Goal: Task Accomplishment & Management: Manage account settings

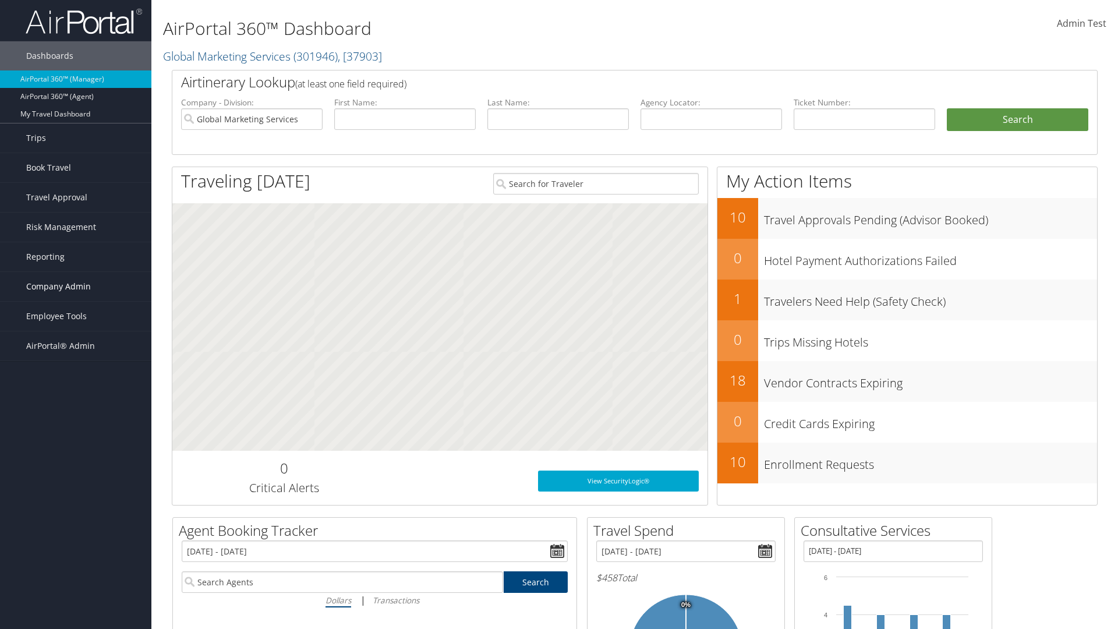
click at [76, 286] on span "Company Admin" at bounding box center [58, 286] width 65 height 29
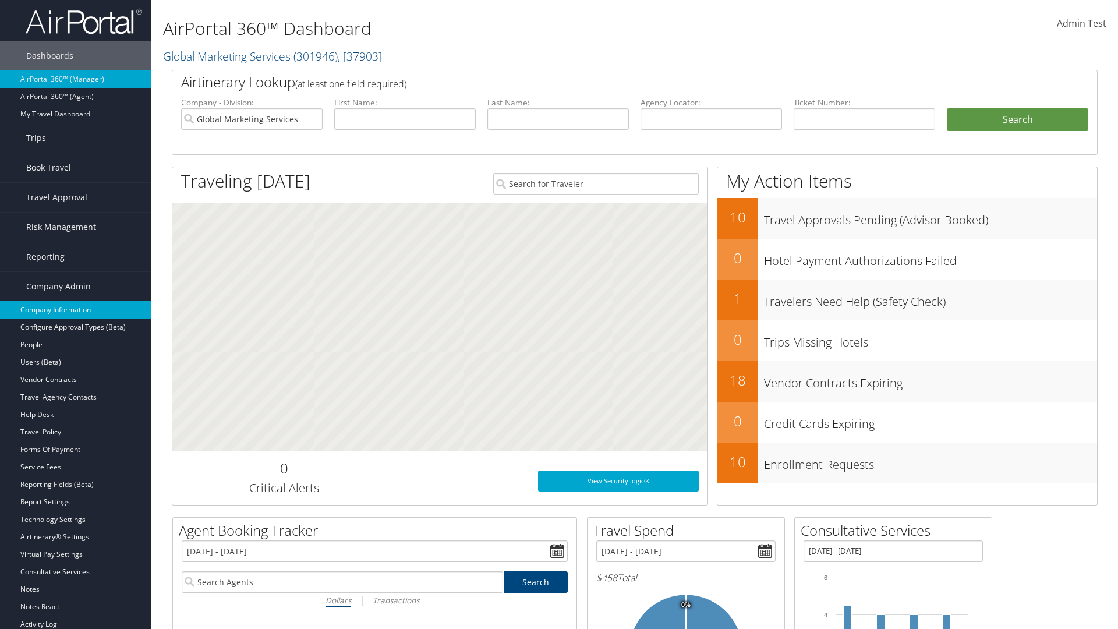
click at [76, 310] on link "Company Information" at bounding box center [75, 309] width 151 height 17
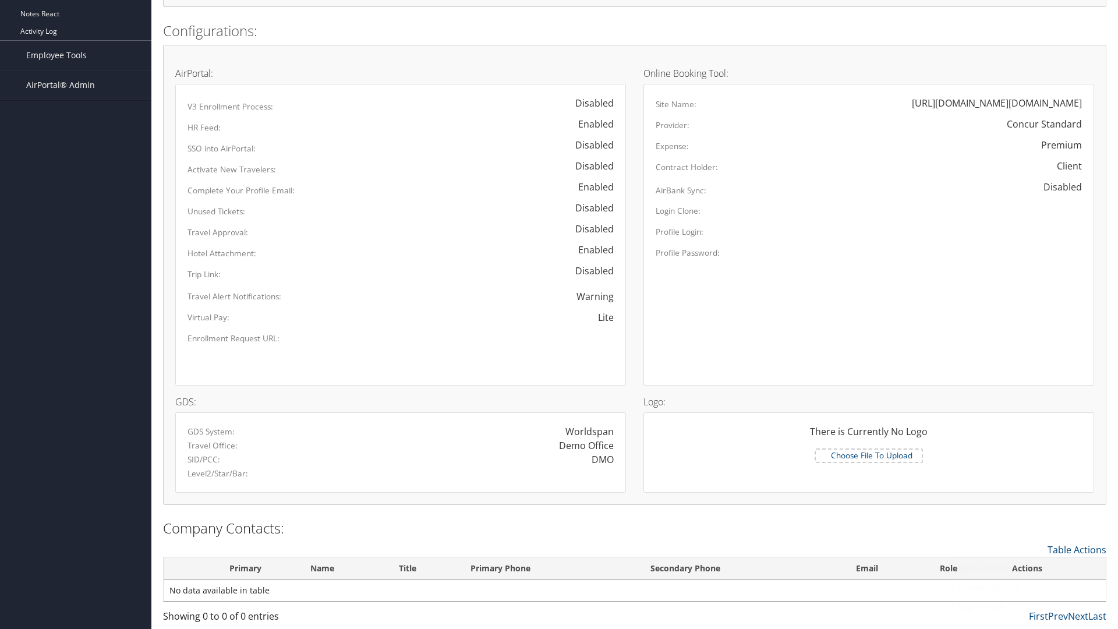
click at [1029, 567] on link "New Contact" at bounding box center [1028, 568] width 153 height 20
